Goal: Information Seeking & Learning: Learn about a topic

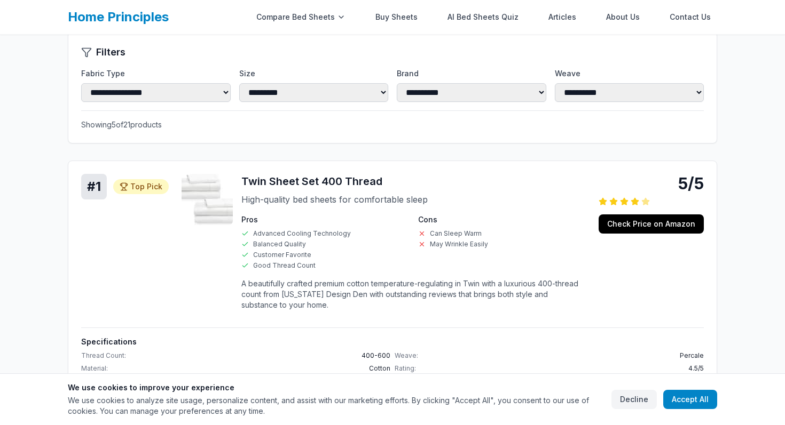
scroll to position [169, 0]
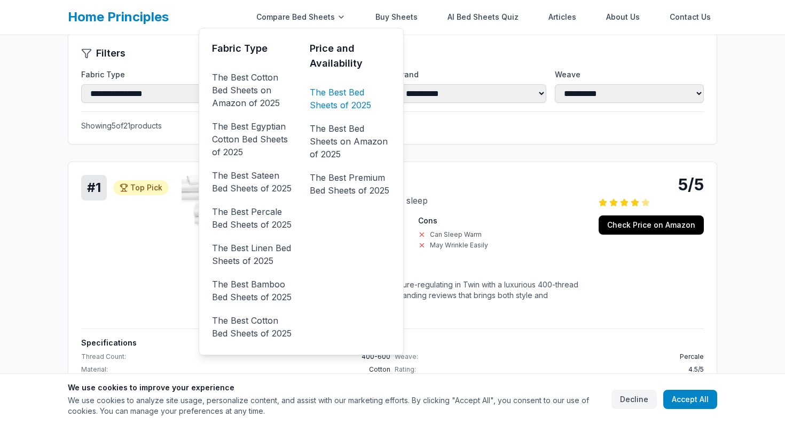
click at [342, 100] on link "The Best Bed Sheets of 2025" at bounding box center [350, 99] width 81 height 30
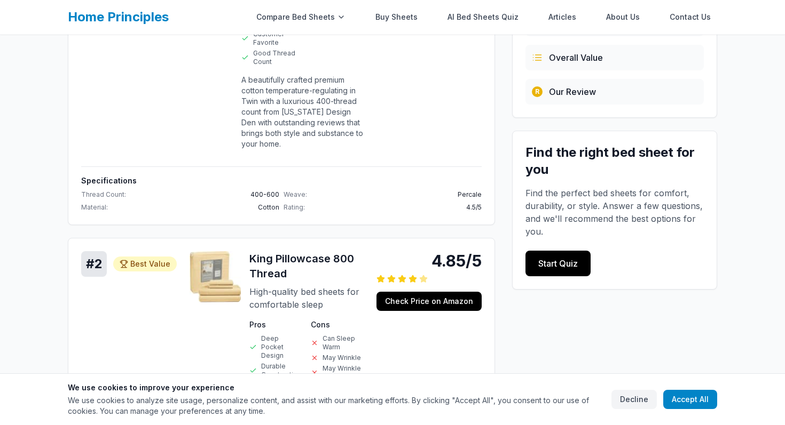
scroll to position [285, 0]
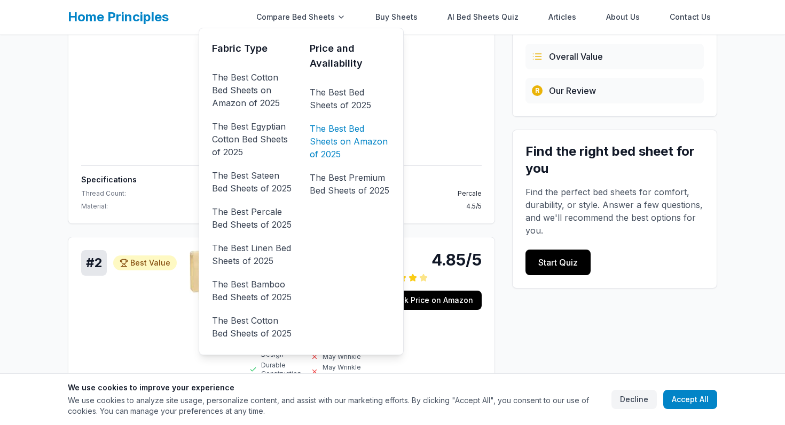
click at [344, 141] on link "The Best Bed Sheets on Amazon of 2025" at bounding box center [350, 141] width 81 height 43
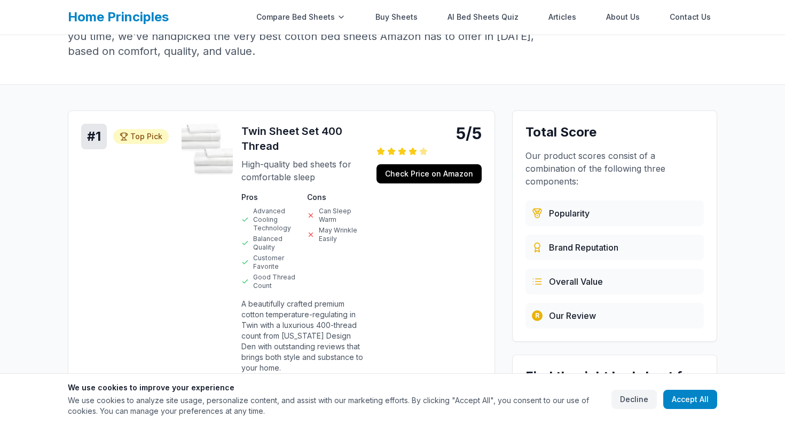
scroll to position [106, 0]
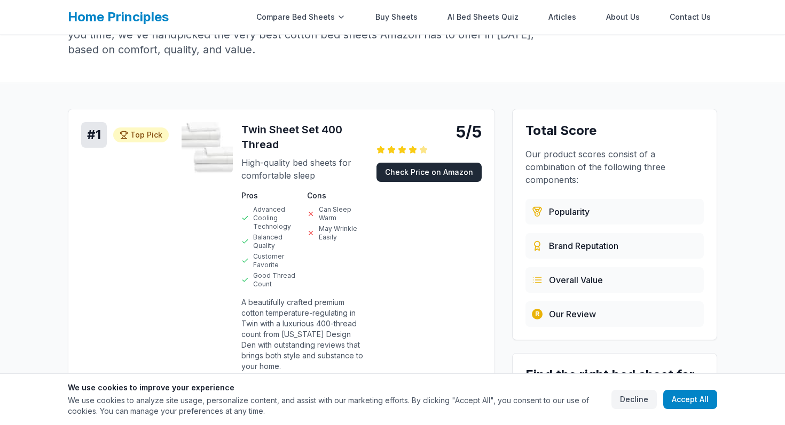
click at [425, 170] on link "Check Price on Amazon" at bounding box center [428, 172] width 105 height 19
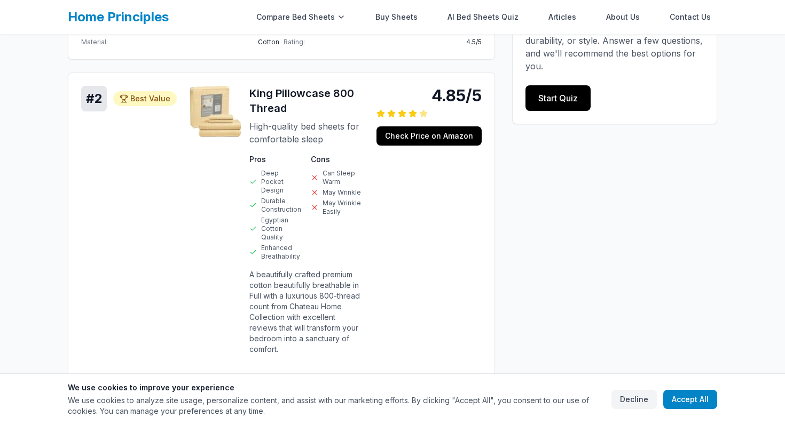
scroll to position [493, 0]
click at [288, 126] on p "High-quality bed sheets for comfortable sleep" at bounding box center [306, 134] width 114 height 26
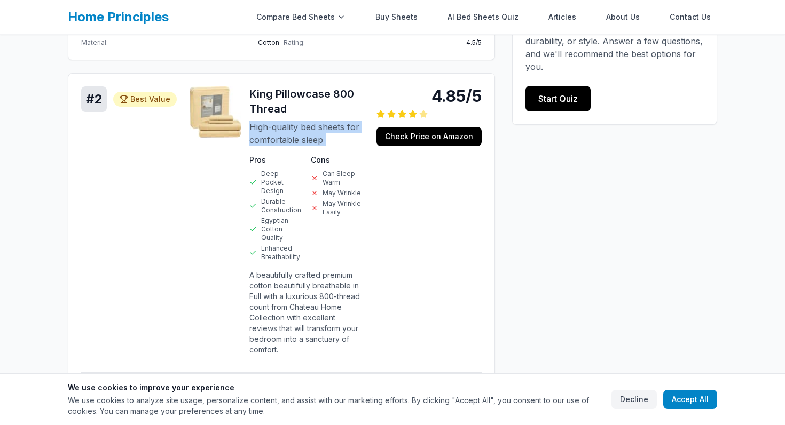
click at [288, 126] on p "High-quality bed sheets for comfortable sleep" at bounding box center [306, 134] width 114 height 26
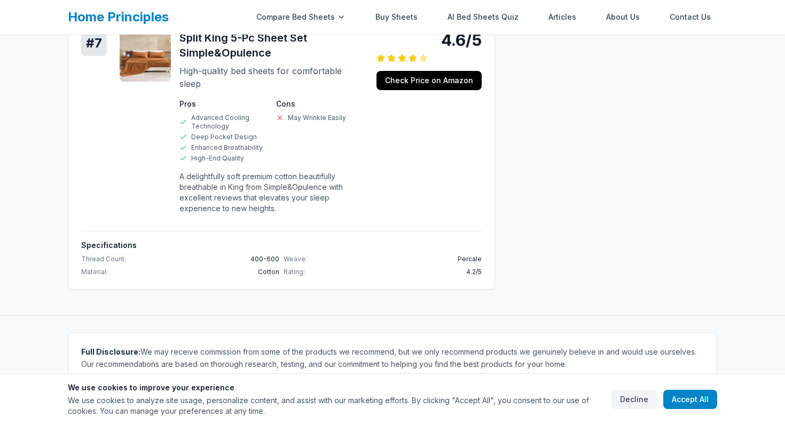
scroll to position [2041, 0]
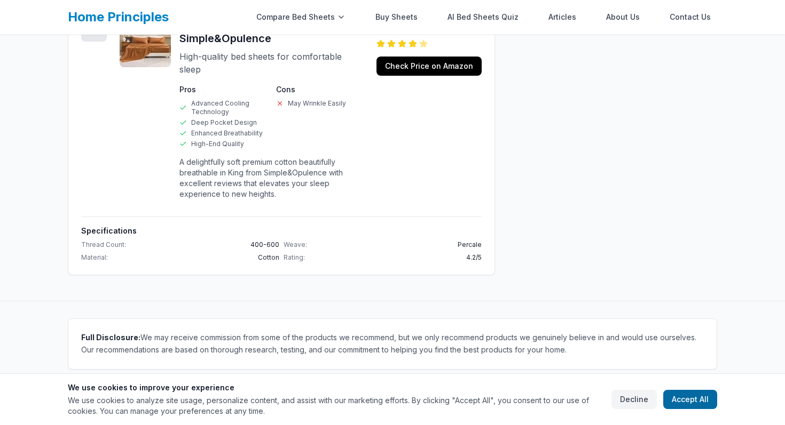
click at [680, 395] on button "Accept All" at bounding box center [690, 399] width 54 height 19
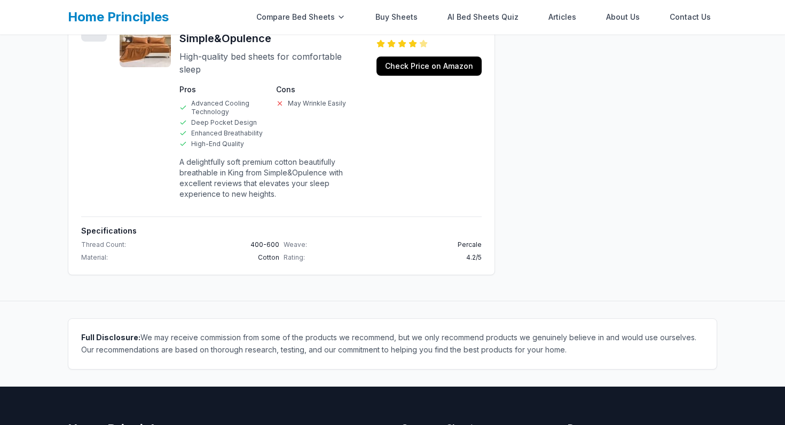
scroll to position [2028, 0]
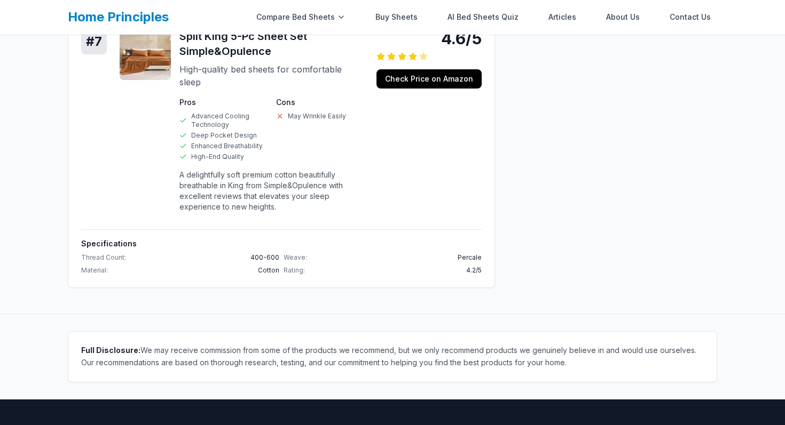
click at [111, 254] on span "Thread Count:" at bounding box center [103, 258] width 45 height 9
copy span "Thread Count:"
drag, startPoint x: 488, startPoint y: 177, endPoint x: 61, endPoint y: 164, distance: 426.7
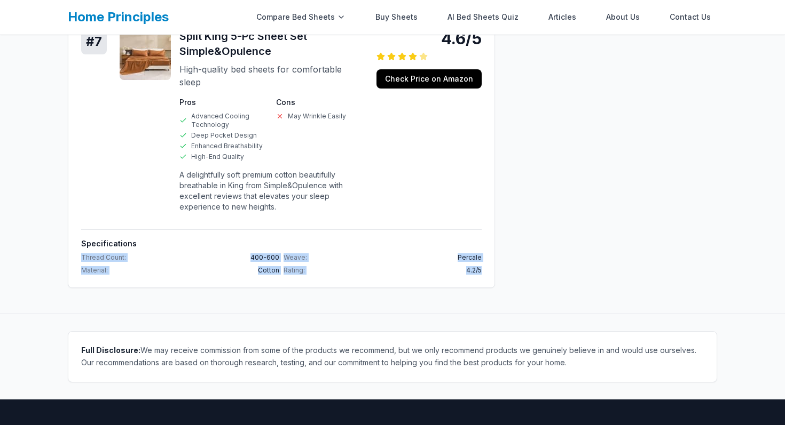
copy div "Thread Count: 400-600 Weave: Percale Material: Cotton Rating: 4.2 /5"
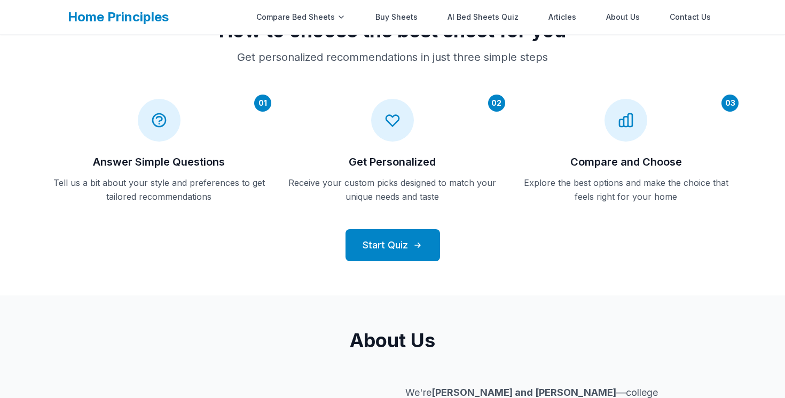
scroll to position [308, 0]
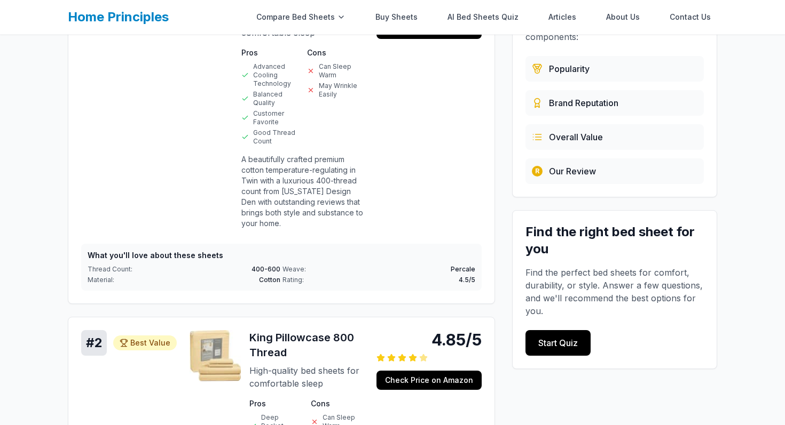
scroll to position [248, 0]
